Goal: Information Seeking & Learning: Understand process/instructions

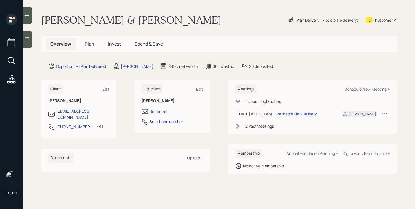
click at [115, 45] on span "Invest" at bounding box center [114, 44] width 13 height 6
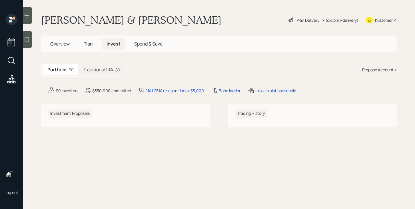
click at [107, 69] on h5 "Traditional IRA" at bounding box center [98, 69] width 30 height 5
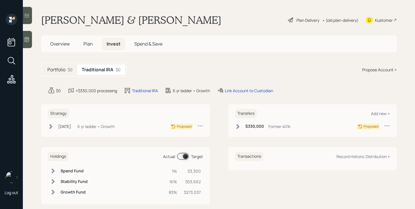
click at [307, 20] on div "Plan Delivery" at bounding box center [308, 20] width 23 height 6
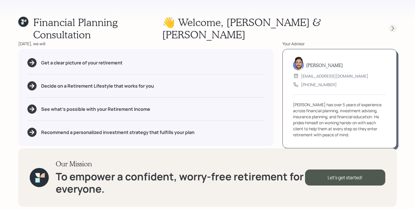
click at [391, 25] on icon at bounding box center [393, 28] width 6 height 6
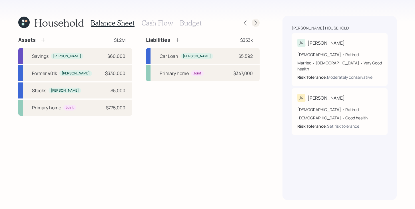
click at [259, 21] on div at bounding box center [256, 23] width 8 height 8
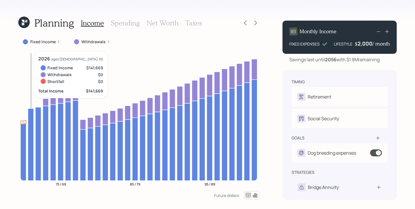
click at [32, 139] on icon at bounding box center [31, 144] width 6 height 72
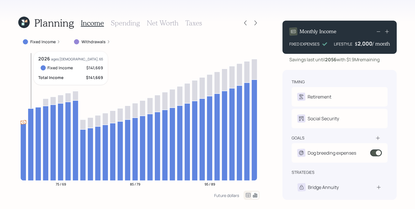
click at [32, 139] on icon at bounding box center [31, 144] width 6 height 72
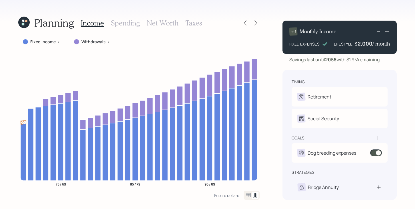
click at [47, 42] on label "Fixed Income" at bounding box center [42, 42] width 25 height 6
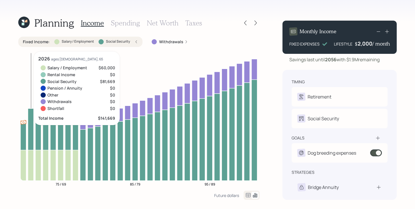
click at [30, 145] on icon at bounding box center [31, 128] width 6 height 41
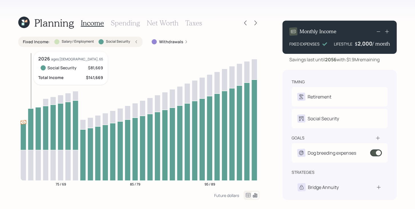
click at [30, 159] on icon at bounding box center [31, 165] width 6 height 31
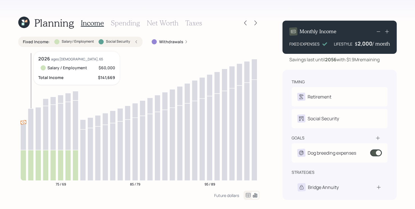
click at [33, 132] on icon at bounding box center [31, 128] width 6 height 41
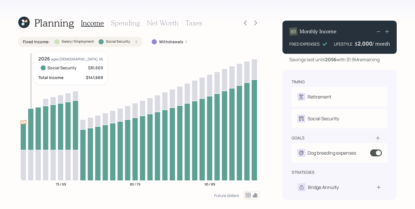
click at [33, 132] on icon at bounding box center [31, 128] width 6 height 41
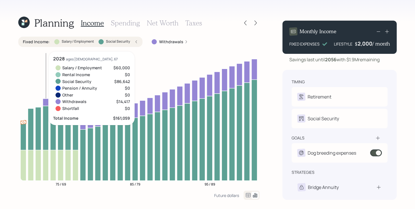
click at [46, 101] on icon at bounding box center [46, 101] width 6 height 7
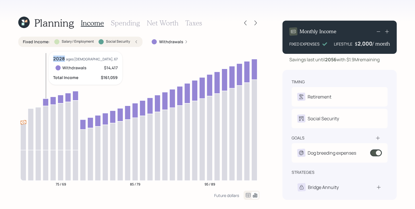
click at [46, 101] on icon at bounding box center [46, 101] width 6 height 7
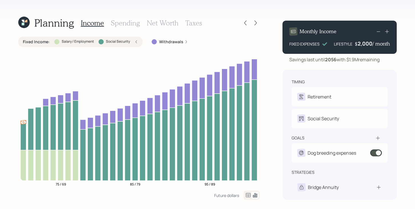
click at [56, 43] on div at bounding box center [56, 41] width 5 height 5
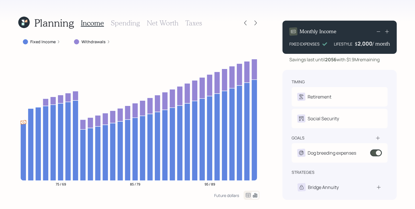
click at [102, 43] on label "Withdrawals" at bounding box center [93, 42] width 24 height 6
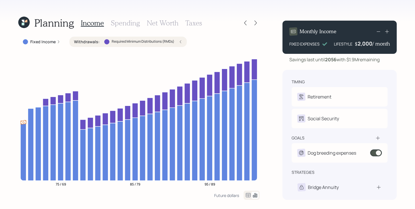
click at [102, 42] on div "Withdrawals : Required Minimum Distributions (RMDs)" at bounding box center [128, 42] width 108 height 6
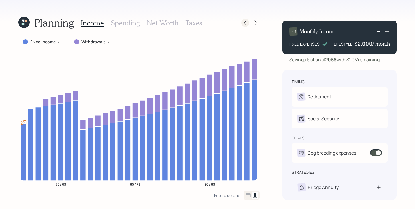
click at [245, 23] on icon at bounding box center [246, 23] width 6 height 6
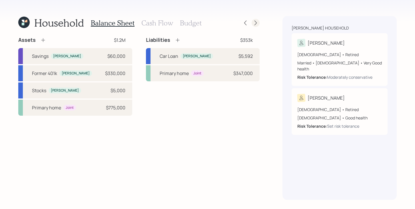
click at [256, 23] on icon at bounding box center [256, 23] width 6 height 6
